Goal: Task Accomplishment & Management: Manage account settings

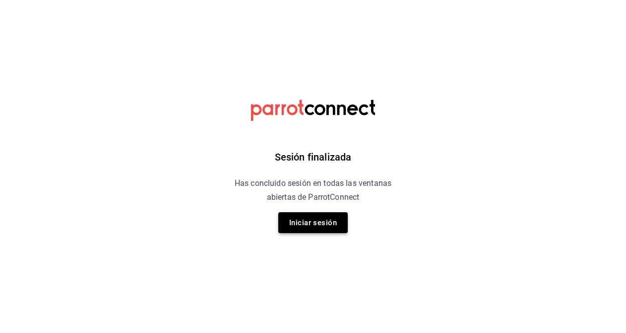
click at [324, 218] on button "Iniciar sesión" at bounding box center [312, 222] width 69 height 21
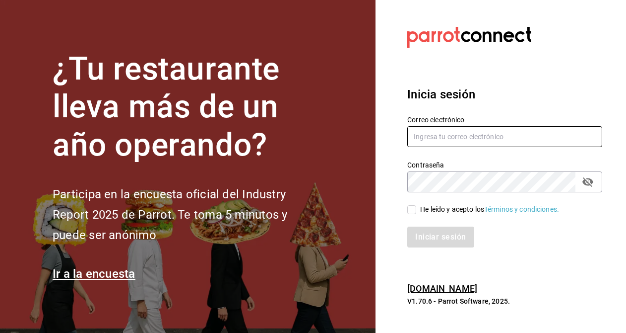
click at [449, 139] on input "text" at bounding box center [505, 136] width 195 height 21
type input "[EMAIL_ADDRESS][DOMAIN_NAME]"
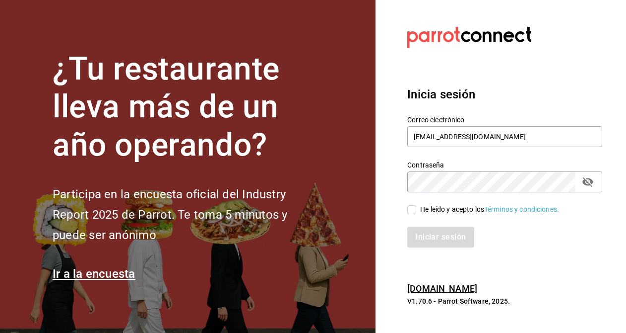
click at [598, 186] on div "Contraseña" at bounding box center [505, 181] width 195 height 21
click at [591, 184] on icon "passwordField" at bounding box center [588, 181] width 11 height 9
click at [413, 215] on div "Iniciar sesión" at bounding box center [499, 230] width 207 height 33
click at [412, 202] on div "He leído y acepto los Términos y condiciones." at bounding box center [499, 203] width 207 height 23
click at [417, 210] on span "He leído y acepto los Términos y condiciones." at bounding box center [487, 209] width 143 height 10
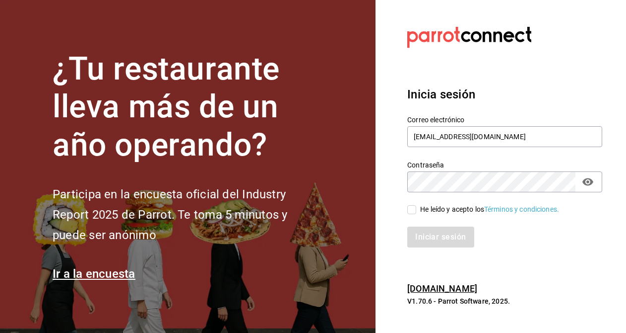
click at [416, 210] on input "He leído y acepto los Términos y condiciones." at bounding box center [412, 209] width 9 height 9
checkbox input "true"
click at [432, 227] on button "Iniciar sesión" at bounding box center [442, 236] width 68 height 21
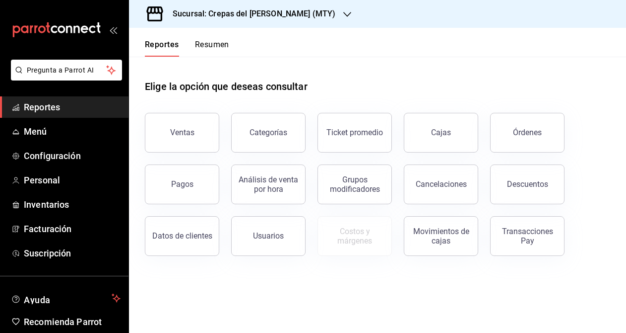
click at [214, 45] on button "Resumen" at bounding box center [212, 48] width 34 height 17
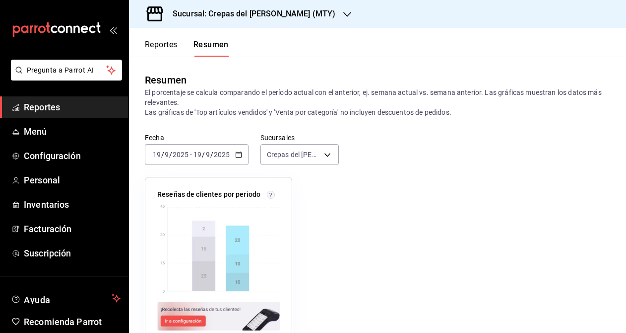
click at [210, 156] on span "/" at bounding box center [211, 154] width 3 height 8
click at [211, 152] on span "/" at bounding box center [211, 154] width 3 height 8
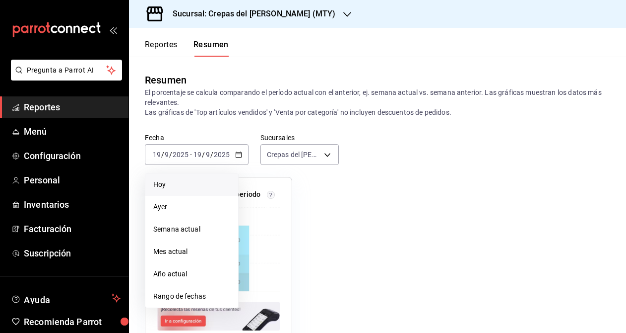
click at [201, 176] on li "Hoy" at bounding box center [191, 184] width 93 height 22
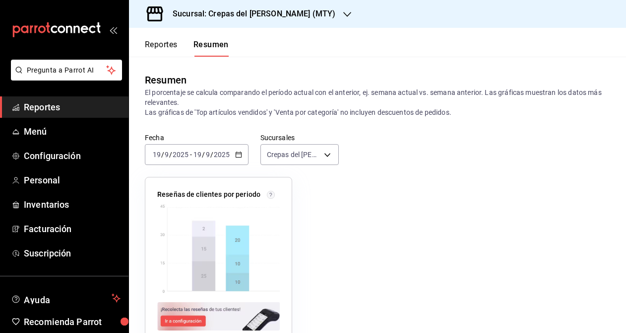
click at [201, 150] on div "2025-09-19 19 / 9 / 2025 - 2025-09-19 19 / 9 / 2025" at bounding box center [197, 154] width 104 height 21
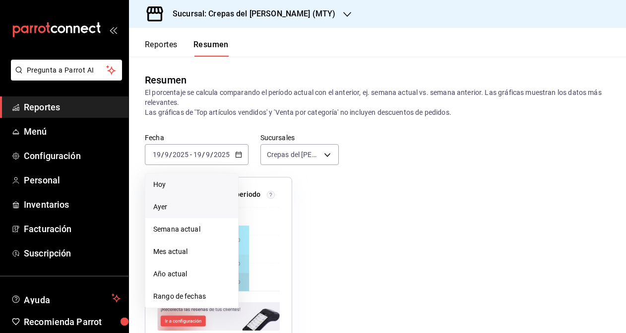
click at [183, 201] on li "Ayer" at bounding box center [191, 207] width 93 height 22
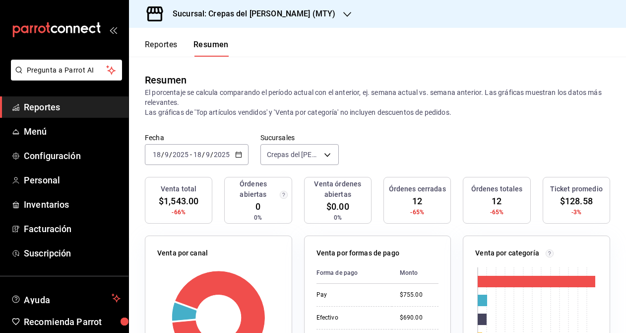
click at [237, 23] on div "Sucursal: Crepas del Frances (MTY)" at bounding box center [246, 14] width 218 height 28
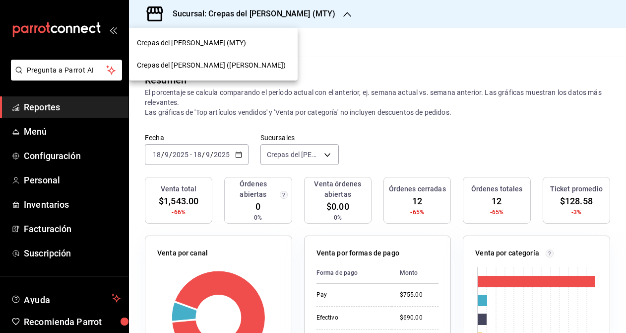
click at [262, 17] on div at bounding box center [313, 166] width 626 height 333
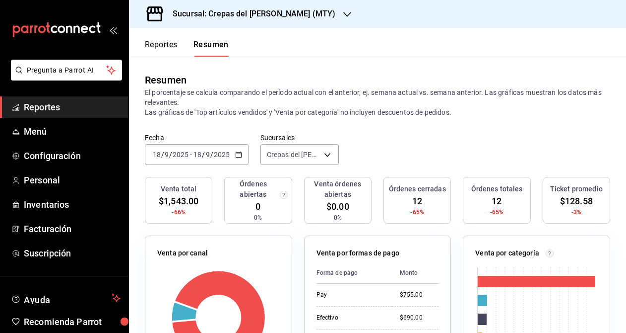
click at [229, 155] on input "2025" at bounding box center [221, 154] width 17 height 8
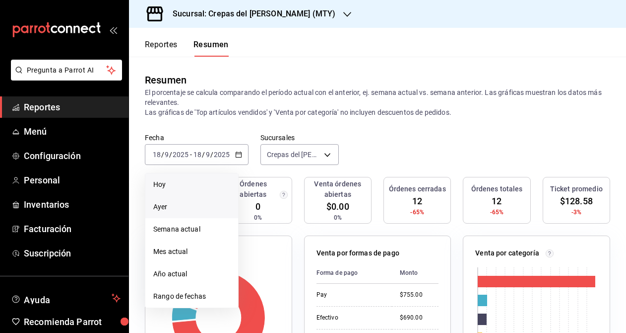
click at [210, 191] on li "Hoy" at bounding box center [191, 184] width 93 height 22
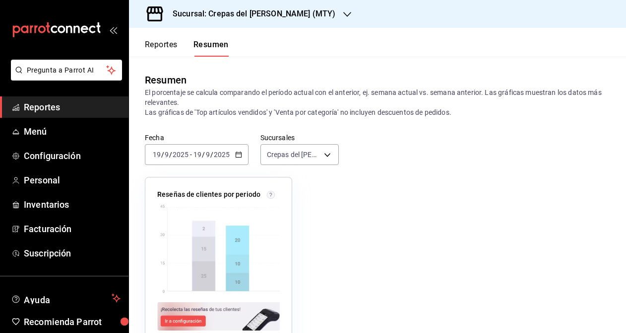
click at [260, 22] on div "Sucursal: Crepas del Frances (MTY)" at bounding box center [246, 14] width 218 height 28
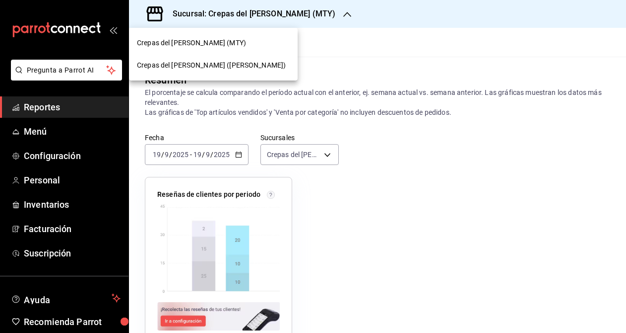
click at [307, 37] on div at bounding box center [313, 166] width 626 height 333
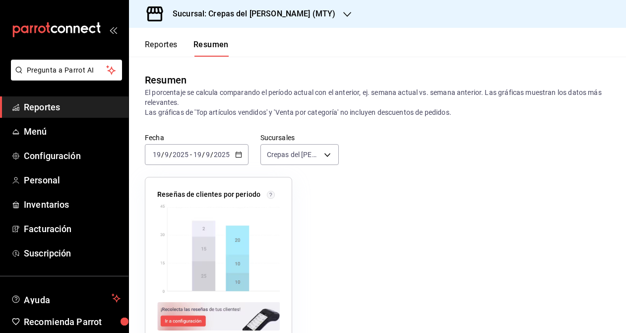
click at [273, 20] on div "Sucursal: Crepas del Frances (MTY)" at bounding box center [246, 14] width 218 height 28
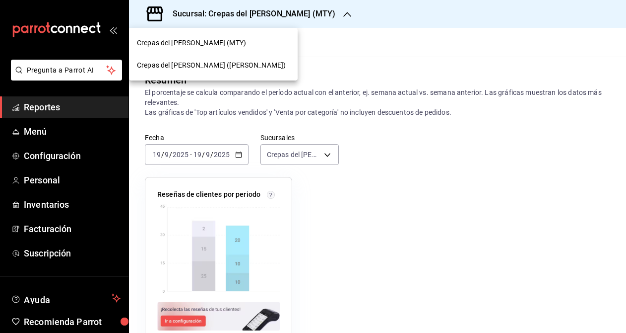
click at [256, 69] on div "Crepas del Frances (Apodaca)" at bounding box center [213, 65] width 153 height 10
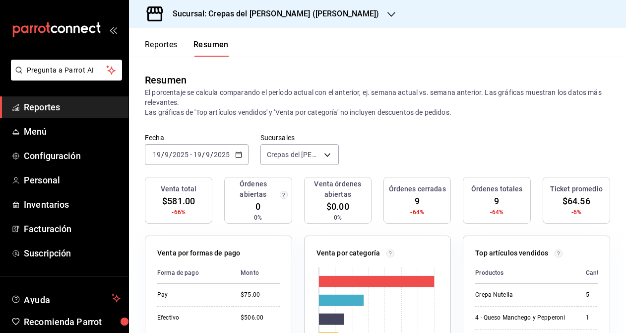
click at [229, 157] on div "2025-09-19 19 / 9 / 2025" at bounding box center [211, 154] width 39 height 8
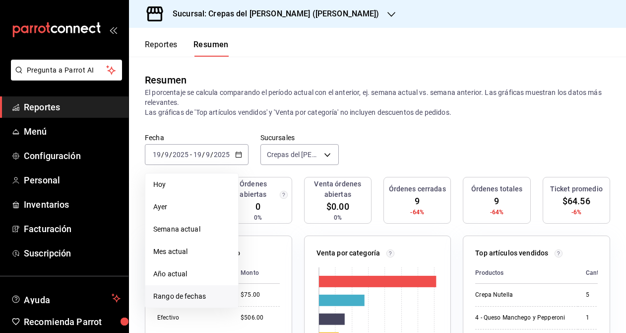
click at [194, 296] on span "Rango de fechas" at bounding box center [191, 296] width 77 height 10
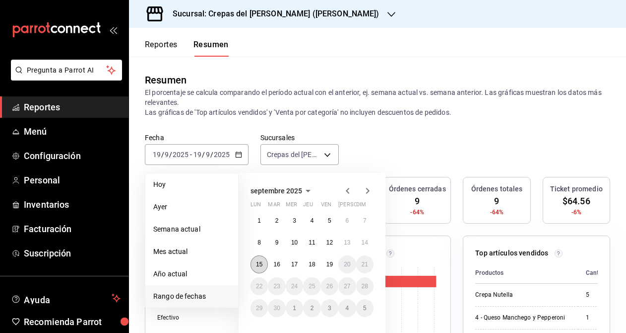
click at [264, 267] on button "15" at bounding box center [259, 264] width 17 height 18
click at [276, 265] on abbr "16" at bounding box center [277, 264] width 6 height 7
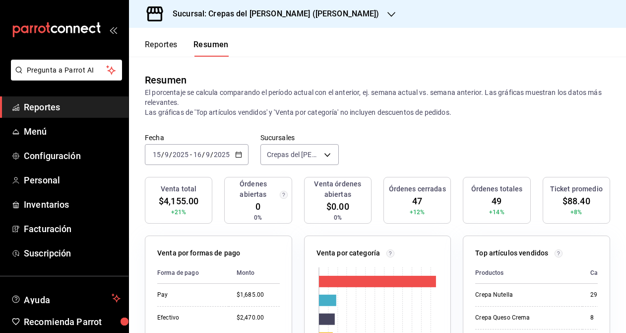
click at [228, 154] on input "2025" at bounding box center [221, 154] width 17 height 8
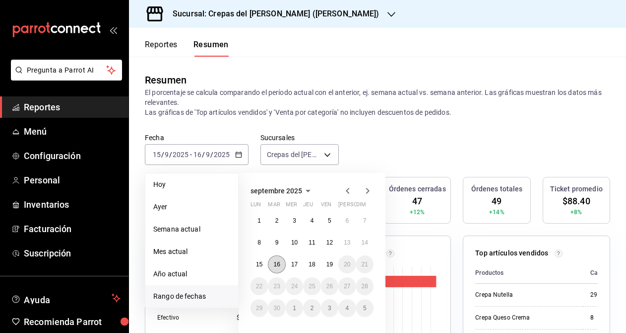
click at [278, 266] on abbr "16" at bounding box center [277, 264] width 6 height 7
click at [329, 266] on abbr "19" at bounding box center [330, 264] width 6 height 7
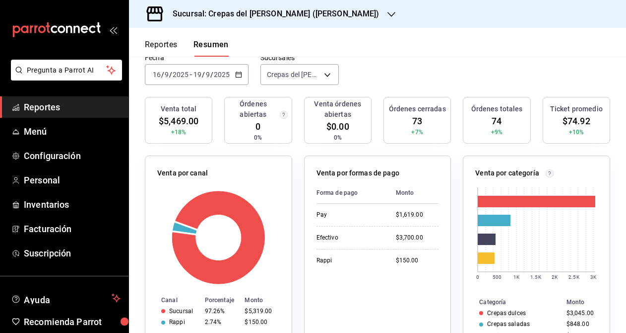
scroll to position [57, 0]
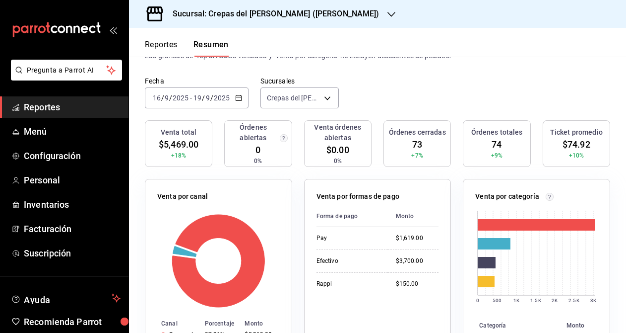
click at [171, 53] on button "Reportes" at bounding box center [161, 48] width 33 height 17
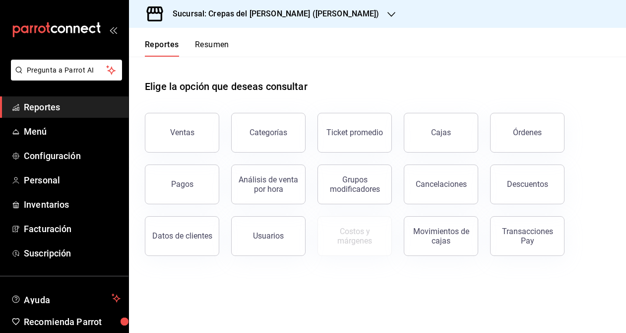
click at [424, 216] on div "Movimientos de cajas" at bounding box center [435, 230] width 86 height 52
click at [426, 236] on div "Movimientos de cajas" at bounding box center [442, 235] width 62 height 19
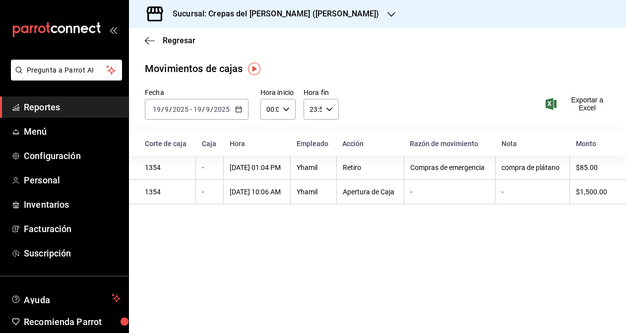
click at [227, 110] on input "2025" at bounding box center [221, 109] width 17 height 8
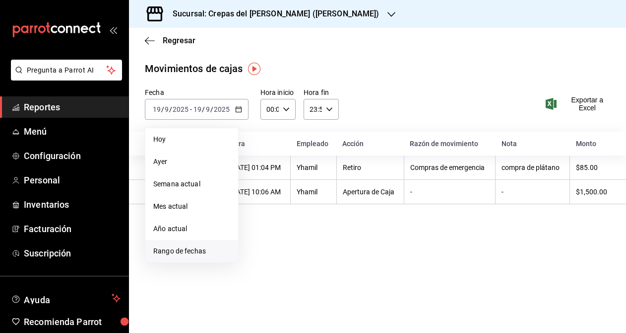
click at [226, 247] on span "Rango de fechas" at bounding box center [191, 251] width 77 height 10
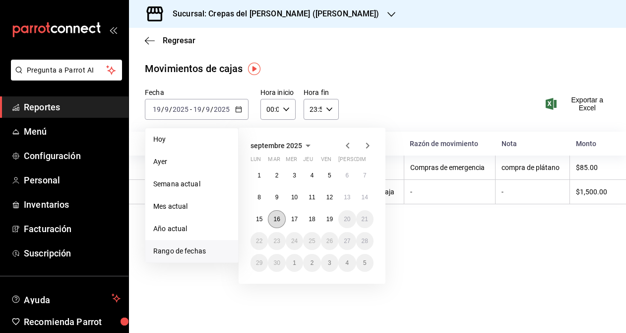
click at [273, 217] on button "16" at bounding box center [276, 219] width 17 height 18
click at [329, 213] on button "19" at bounding box center [329, 219] width 17 height 18
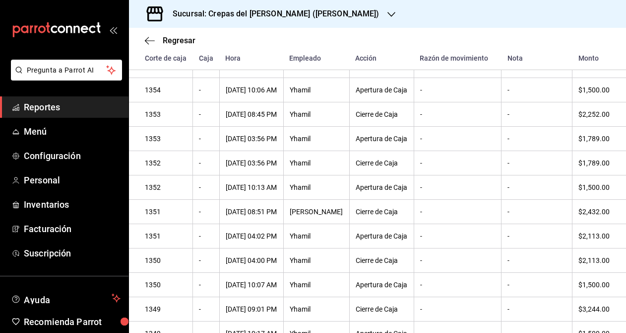
scroll to position [136, 0]
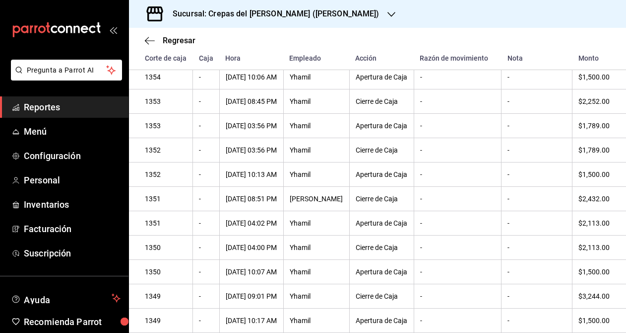
click at [271, 20] on div "Sucursal: Crepas del Frances (Apodaca)" at bounding box center [268, 14] width 263 height 28
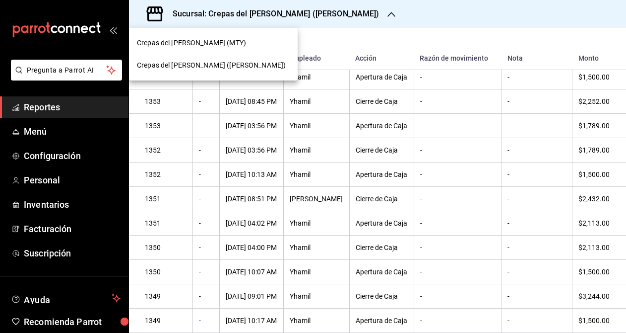
click at [250, 42] on div "Crepas del Frances (MTY)" at bounding box center [213, 43] width 153 height 10
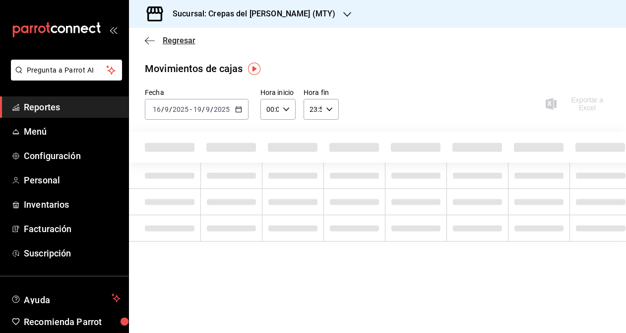
click at [151, 45] on span "Regresar" at bounding box center [170, 40] width 51 height 9
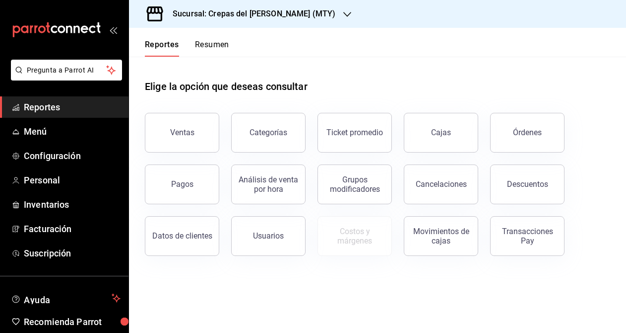
click at [218, 43] on button "Resumen" at bounding box center [212, 48] width 34 height 17
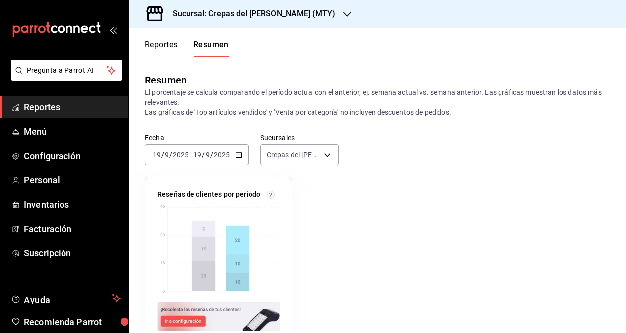
click at [235, 168] on div "Reseñas de clientes por periodo" at bounding box center [212, 275] width 159 height 220
click at [236, 155] on \(Stroke\) "button" at bounding box center [239, 154] width 6 height 5
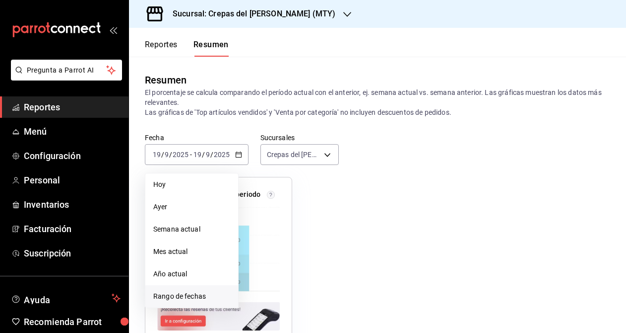
click at [210, 297] on span "Rango de fechas" at bounding box center [191, 296] width 77 height 10
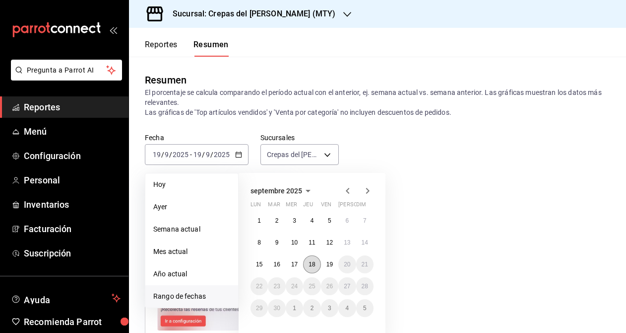
click at [311, 258] on button "18" at bounding box center [311, 264] width 17 height 18
click at [312, 269] on button "18" at bounding box center [311, 264] width 17 height 18
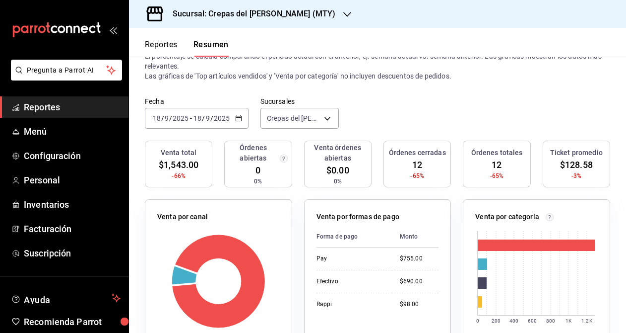
scroll to position [38, 0]
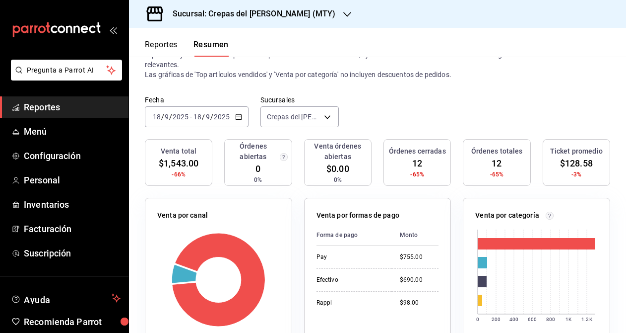
click at [167, 50] on button "Reportes" at bounding box center [161, 48] width 33 height 17
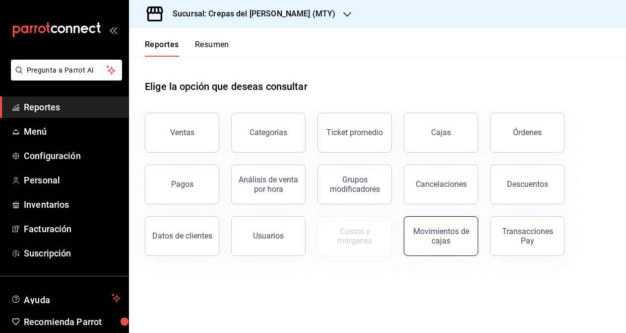
click at [452, 233] on div "Movimientos de cajas" at bounding box center [442, 235] width 62 height 19
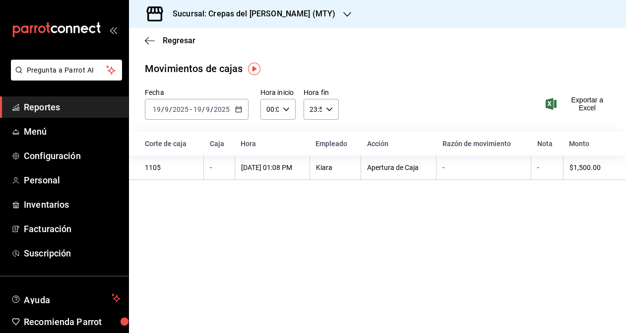
click at [235, 108] on icon "button" at bounding box center [238, 109] width 7 height 7
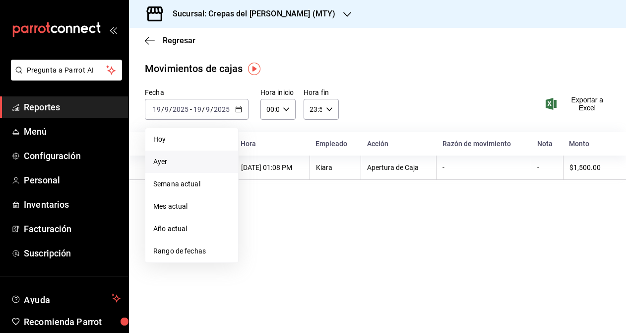
click at [201, 159] on span "Ayer" at bounding box center [191, 161] width 77 height 10
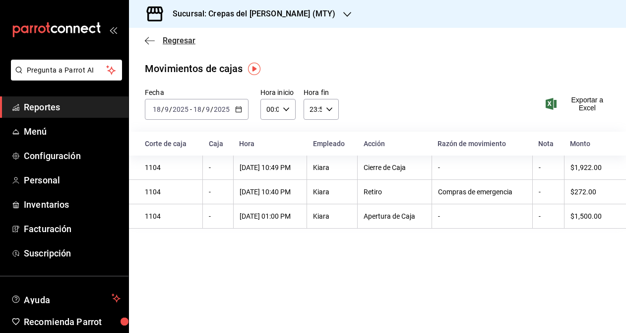
click at [146, 37] on icon "button" at bounding box center [150, 40] width 10 height 9
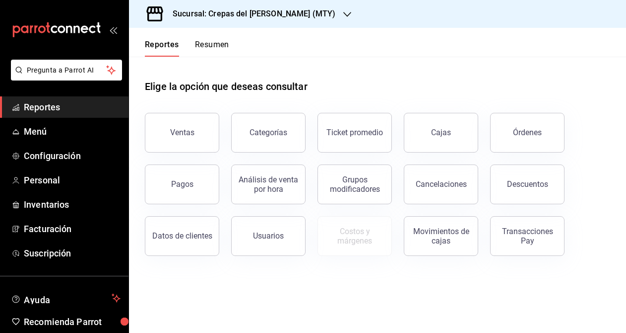
click at [205, 47] on button "Resumen" at bounding box center [212, 48] width 34 height 17
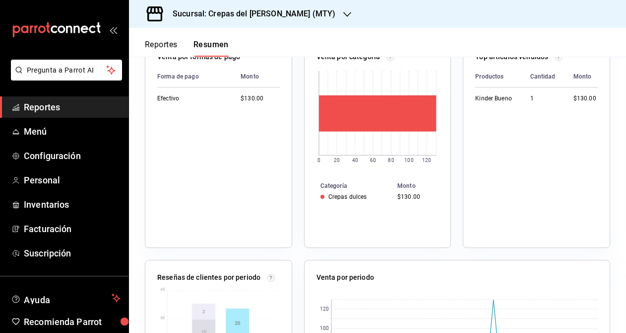
scroll to position [347, 0]
